Goal: Find specific page/section

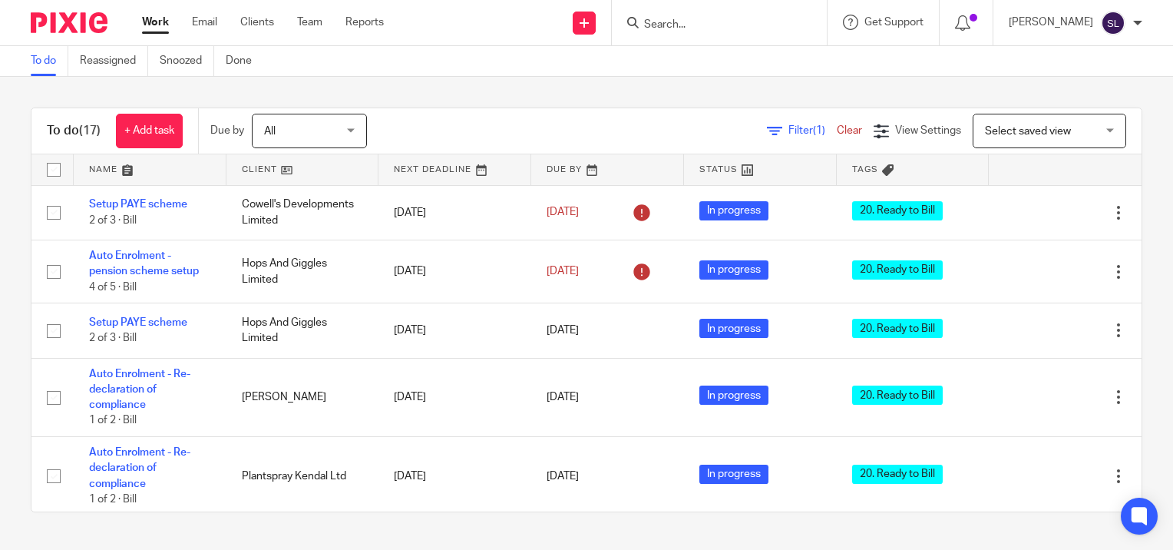
click at [713, 31] on form at bounding box center [725, 22] width 164 height 19
click at [700, 30] on input "Search" at bounding box center [712, 25] width 138 height 14
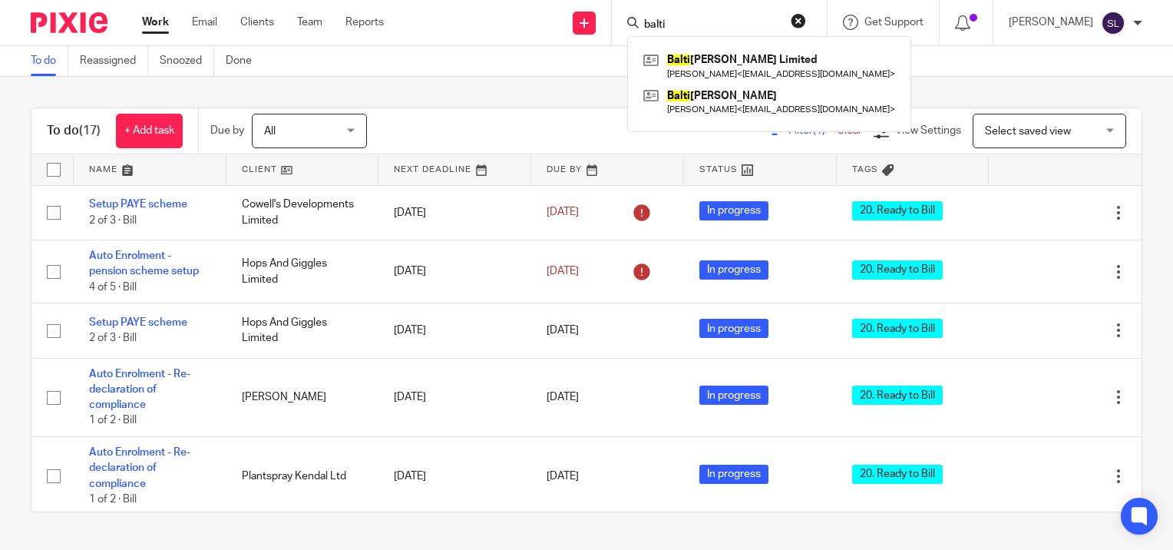
type input "balti"
click button "submit" at bounding box center [0, 0] width 0 height 0
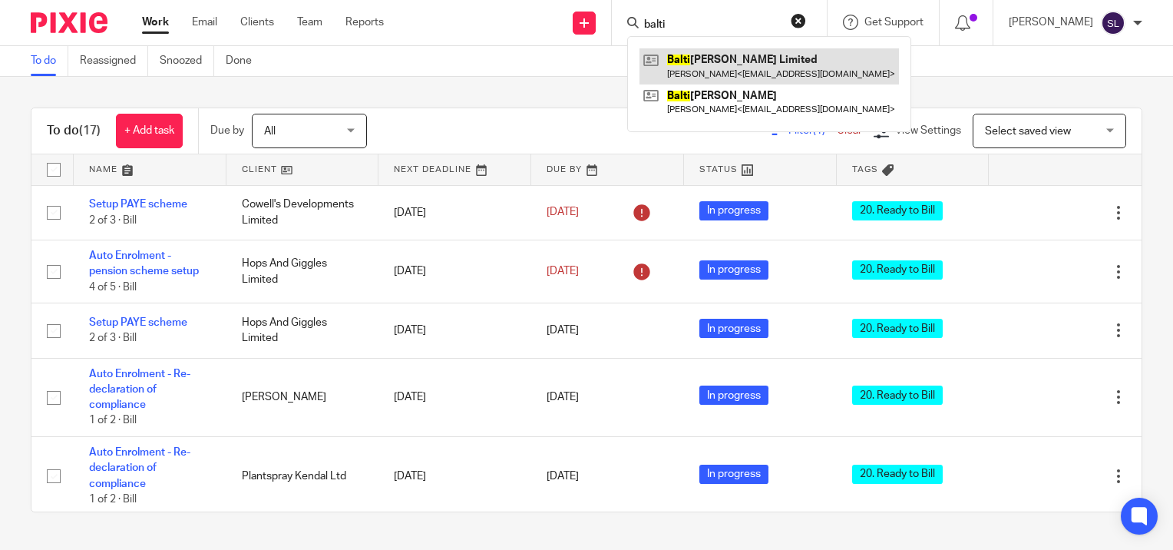
click at [691, 58] on link at bounding box center [770, 65] width 260 height 35
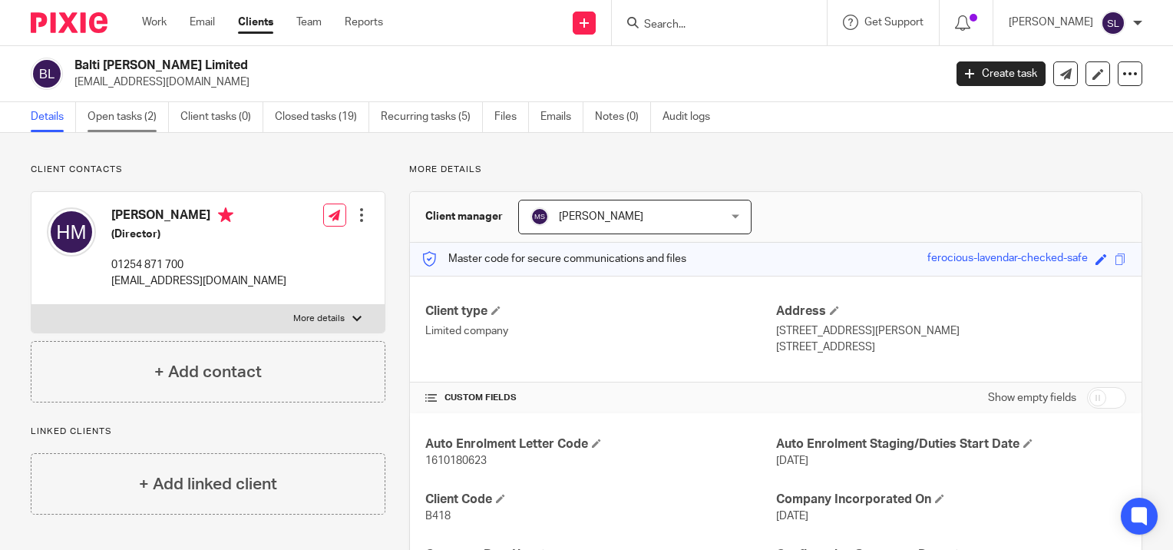
click at [133, 117] on link "Open tasks (2)" at bounding box center [128, 117] width 81 height 30
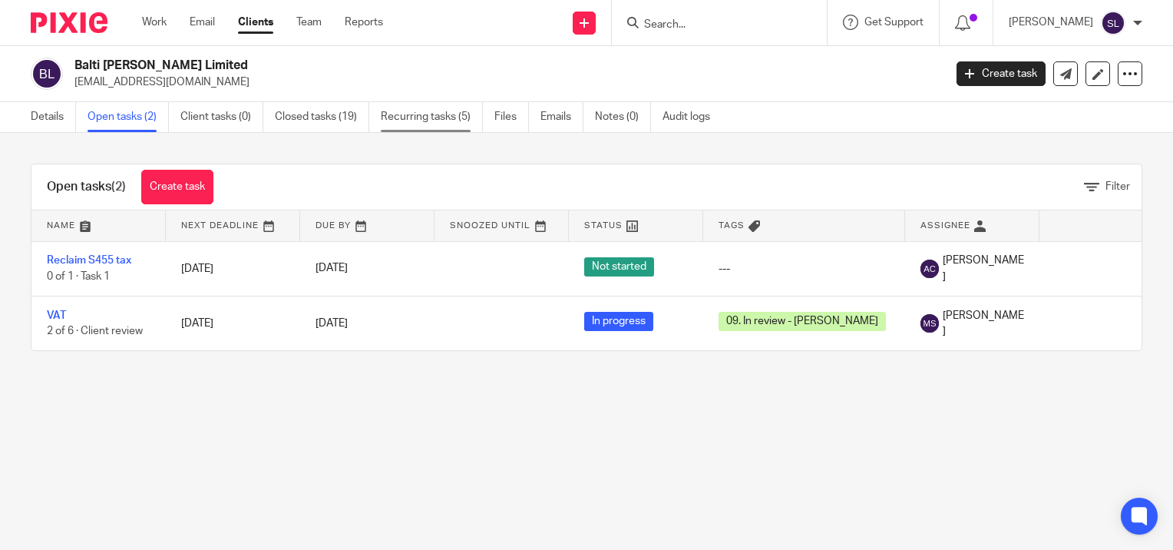
click at [402, 119] on link "Recurring tasks (5)" at bounding box center [432, 117] width 102 height 30
